Goal: Use online tool/utility: Utilize a website feature to perform a specific function

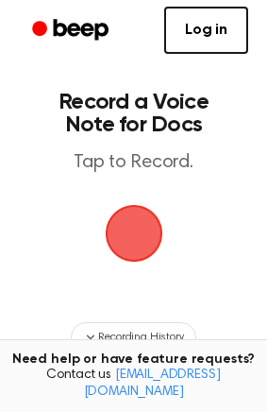
click at [128, 227] on span "button" at bounding box center [134, 234] width 58 height 58
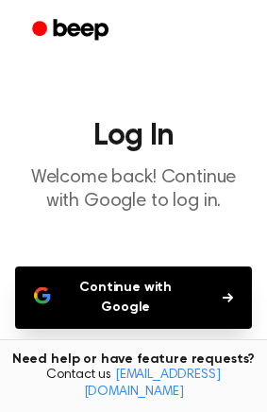
click at [140, 293] on button "Continue with Google" at bounding box center [133, 297] width 237 height 62
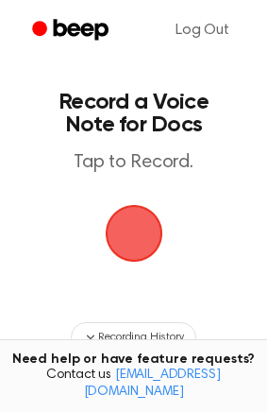
click at [125, 220] on span "button" at bounding box center [133, 233] width 61 height 61
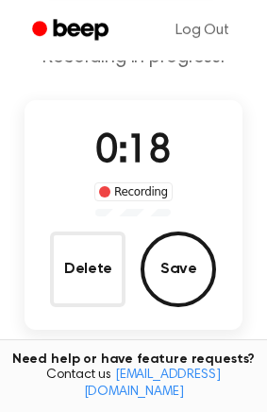
scroll to position [96, 0]
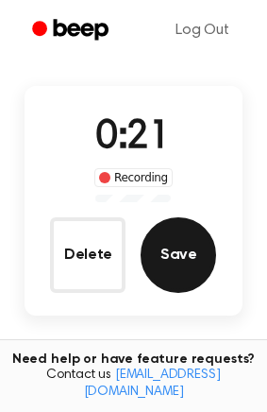
click at [179, 253] on button "Save" at bounding box center [179, 255] width 76 height 76
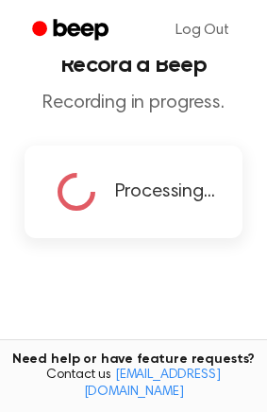
scroll to position [0, 0]
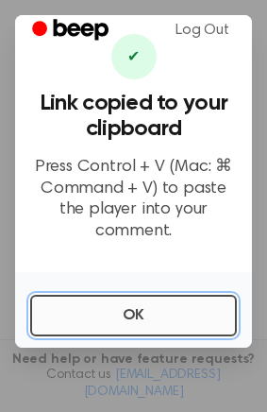
click at [112, 323] on button "OK" at bounding box center [133, 316] width 207 height 42
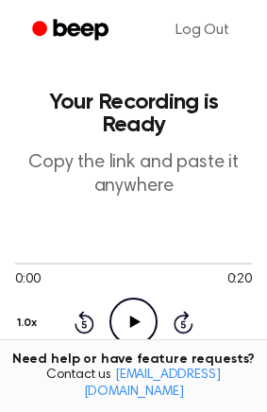
click at [133, 315] on icon at bounding box center [135, 321] width 10 height 12
